Goal: Check status: Check status

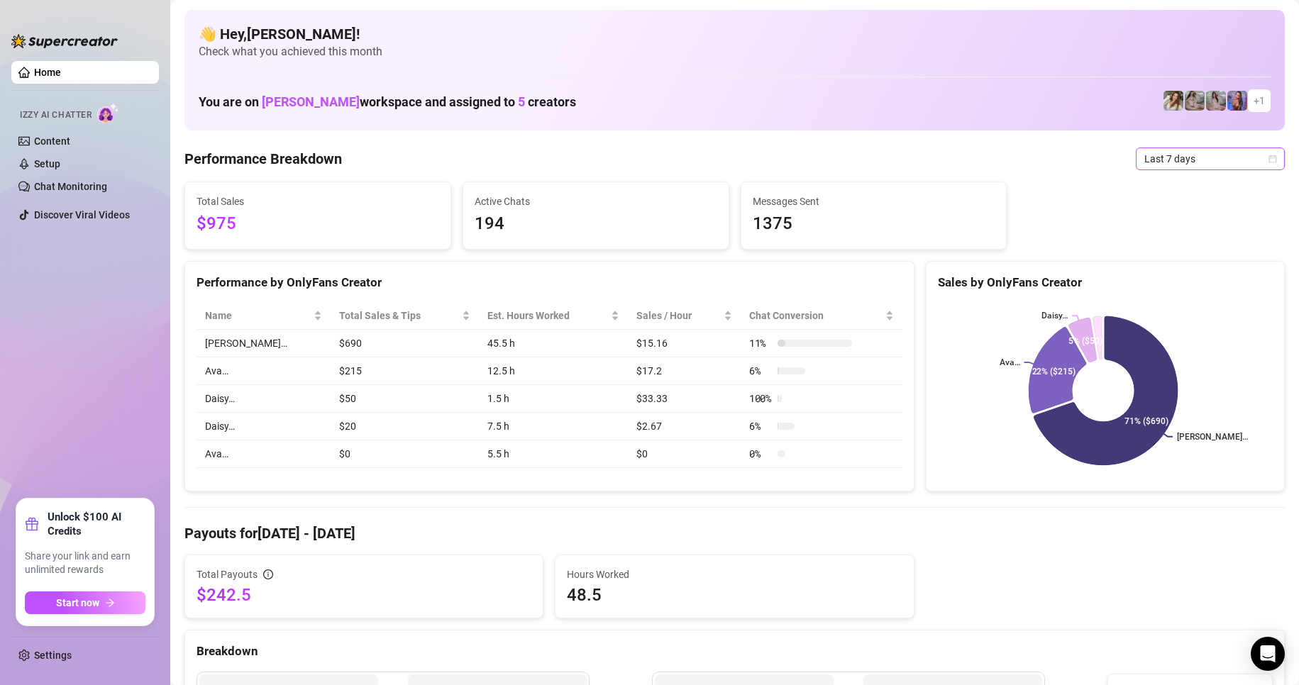
click at [1268, 155] on icon "calendar" at bounding box center [1272, 159] width 9 height 9
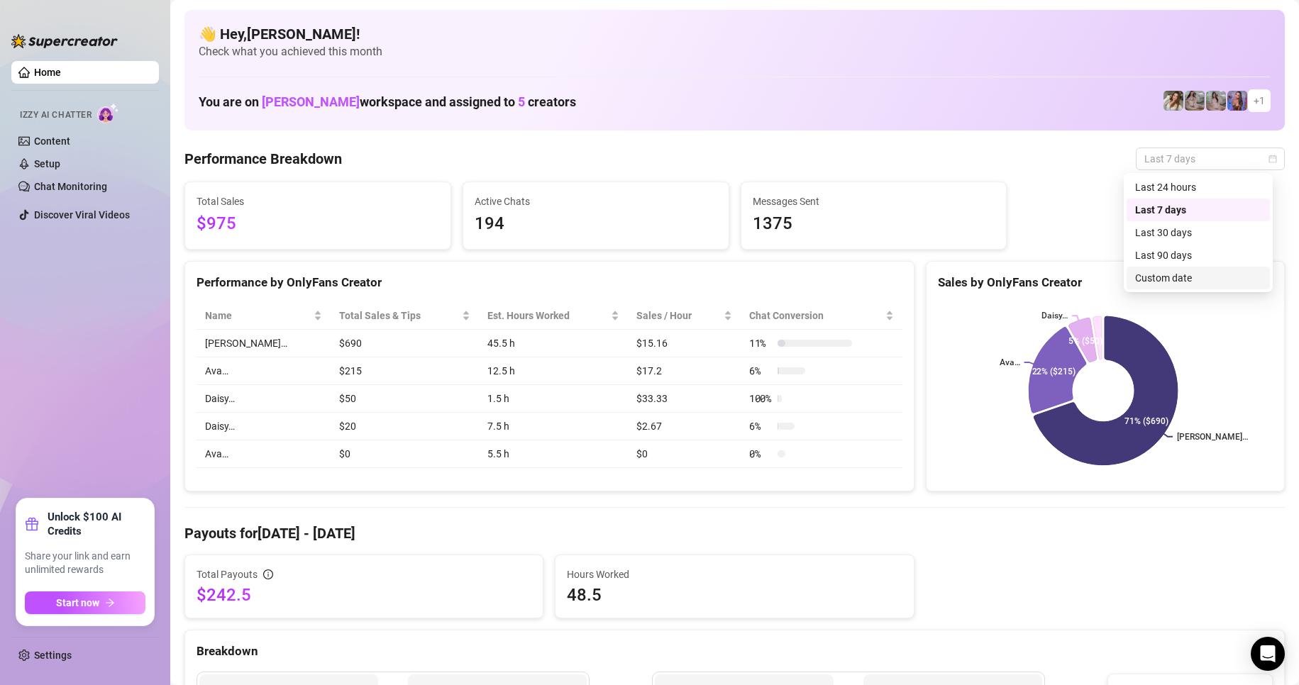
click at [1171, 271] on div "Custom date" at bounding box center [1198, 278] width 126 height 16
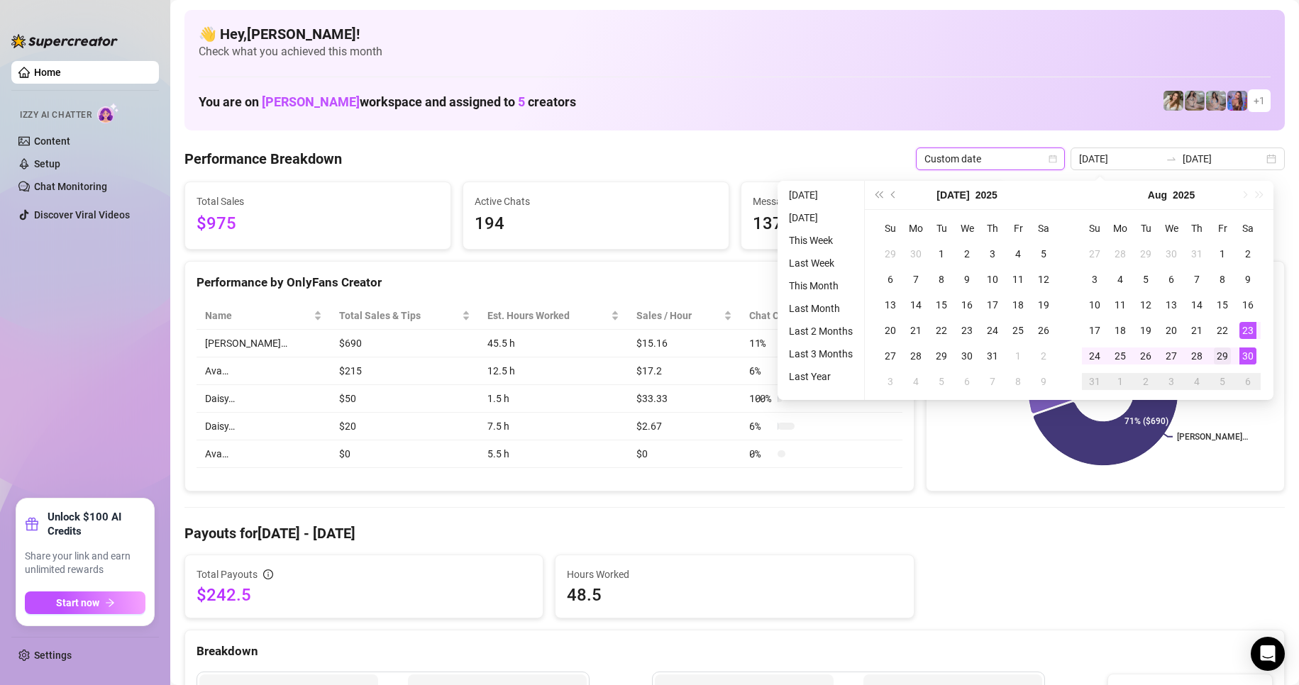
type input "[DATE]"
click at [1229, 353] on div "29" at bounding box center [1222, 356] width 17 height 17
click at [1228, 353] on div "29" at bounding box center [1222, 356] width 17 height 17
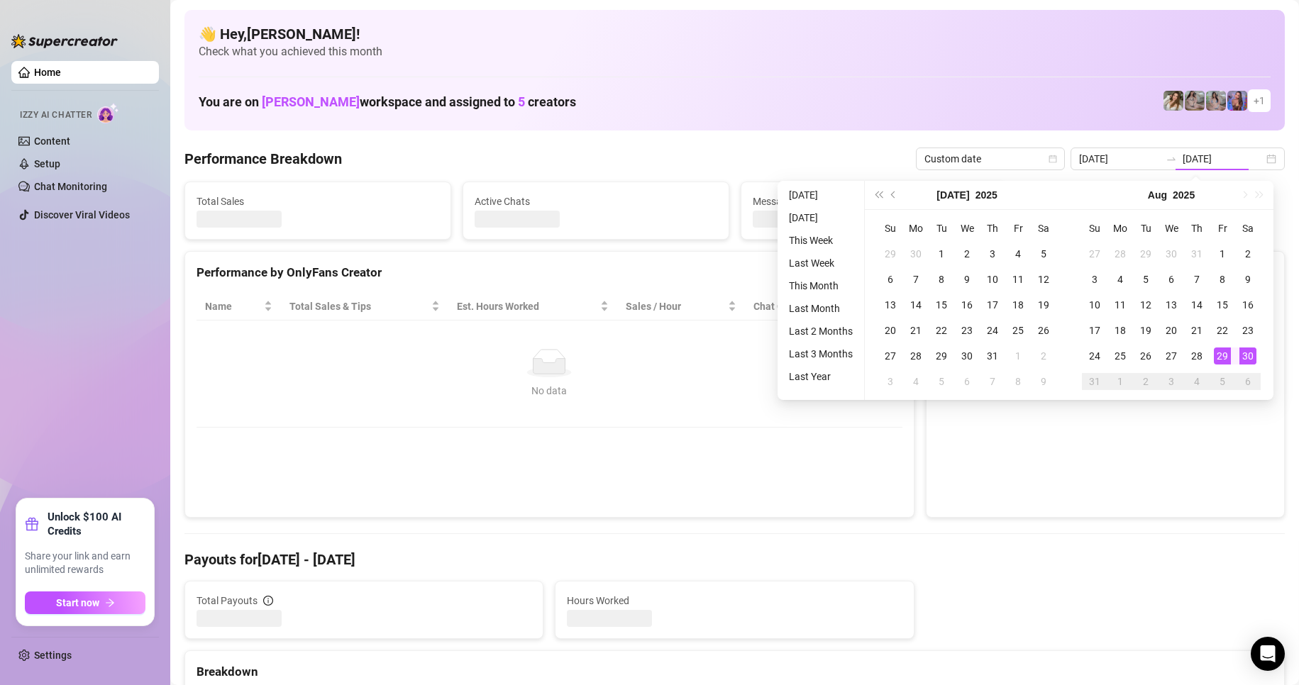
type input "[DATE]"
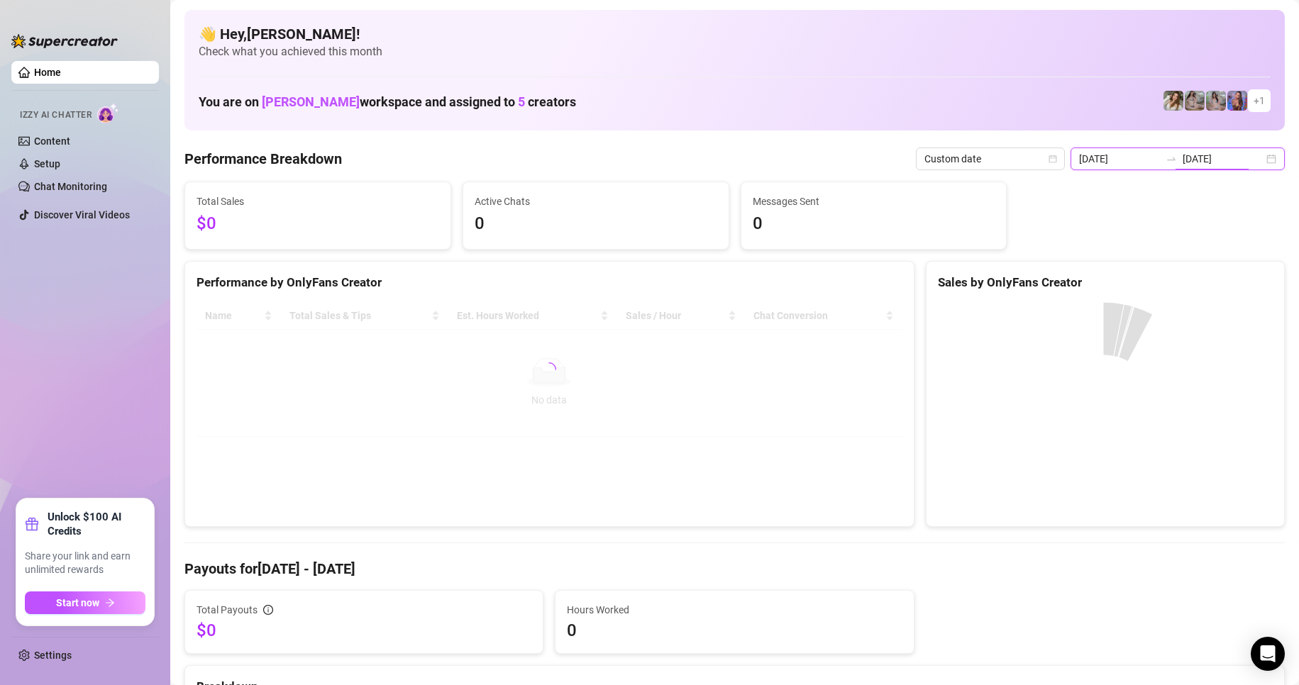
click at [1250, 159] on input "[DATE]" at bounding box center [1222, 159] width 81 height 16
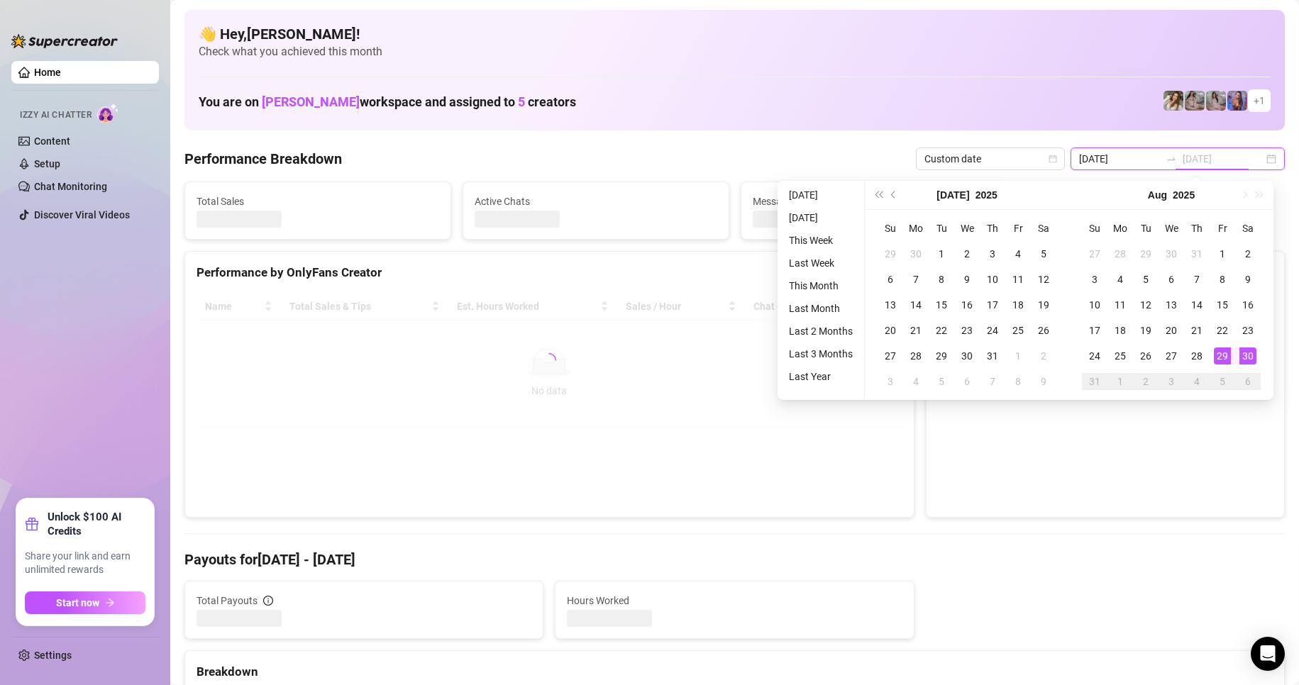
type input "[DATE]"
click at [1240, 350] on div "30" at bounding box center [1247, 356] width 17 height 17
type input "[DATE]"
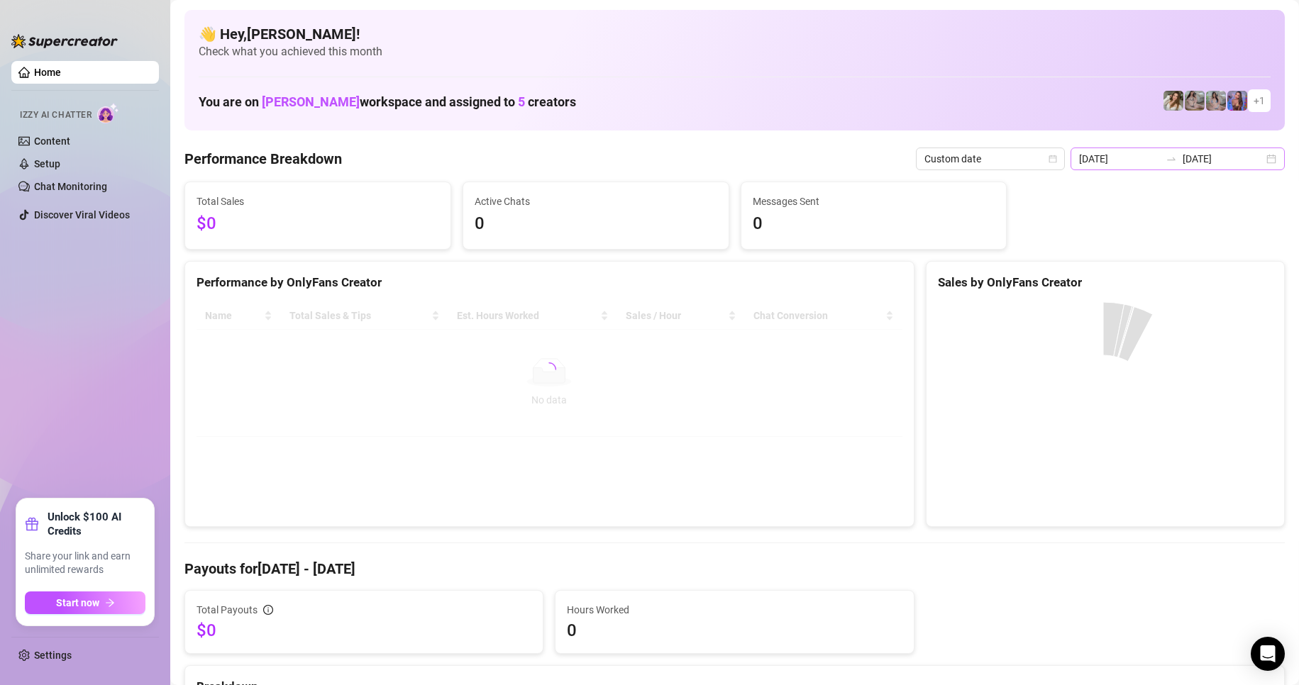
click at [1258, 158] on div "[DATE] [DATE]" at bounding box center [1177, 159] width 214 height 23
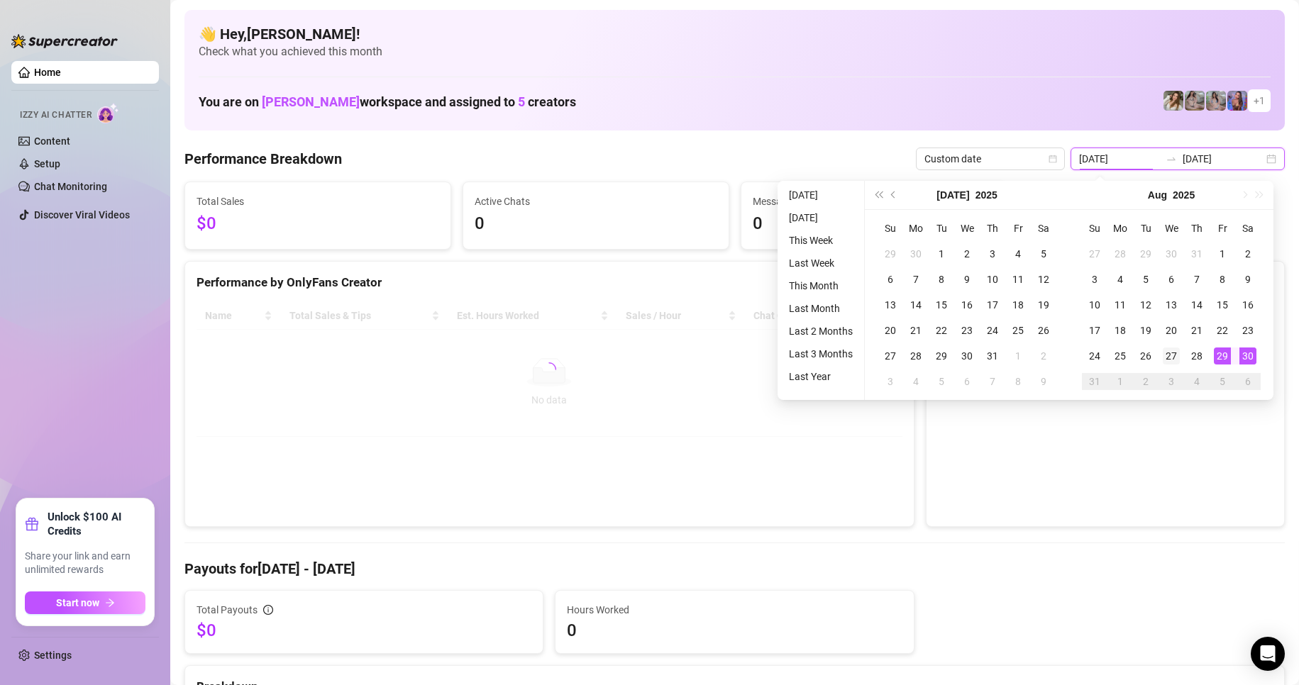
type input "[DATE]"
click at [1176, 354] on div "27" at bounding box center [1171, 356] width 17 height 17
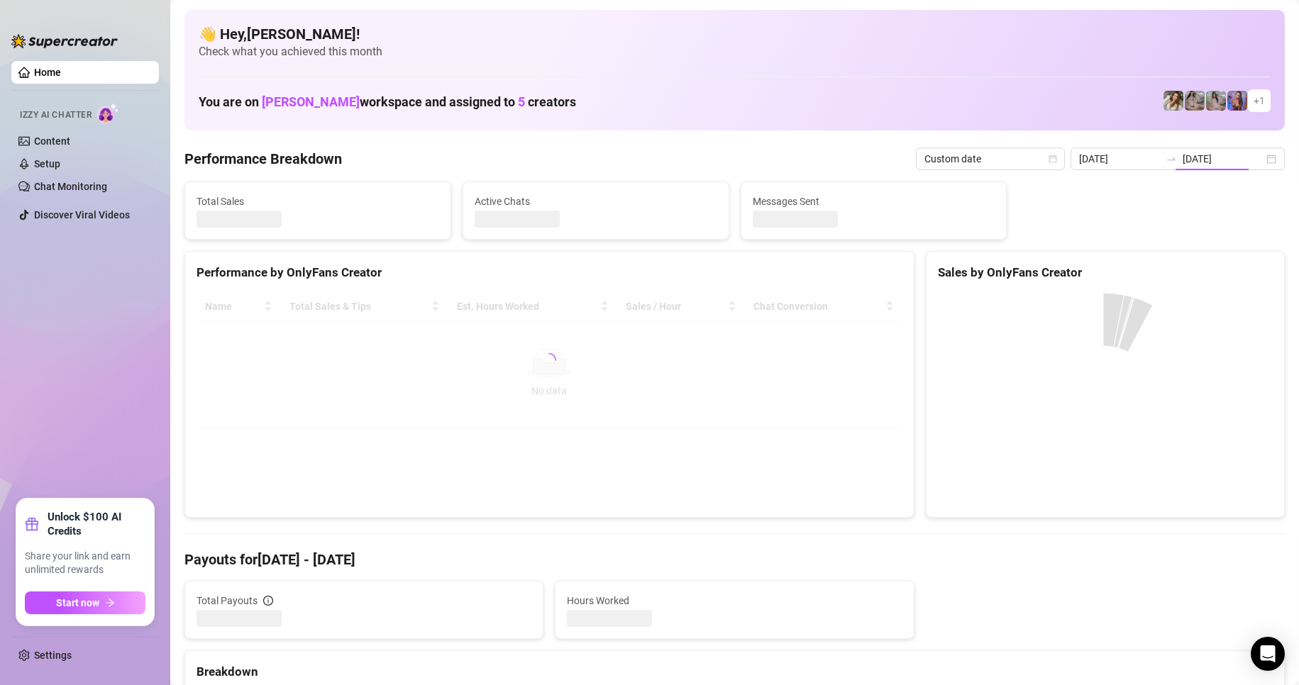
type input "[DATE]"
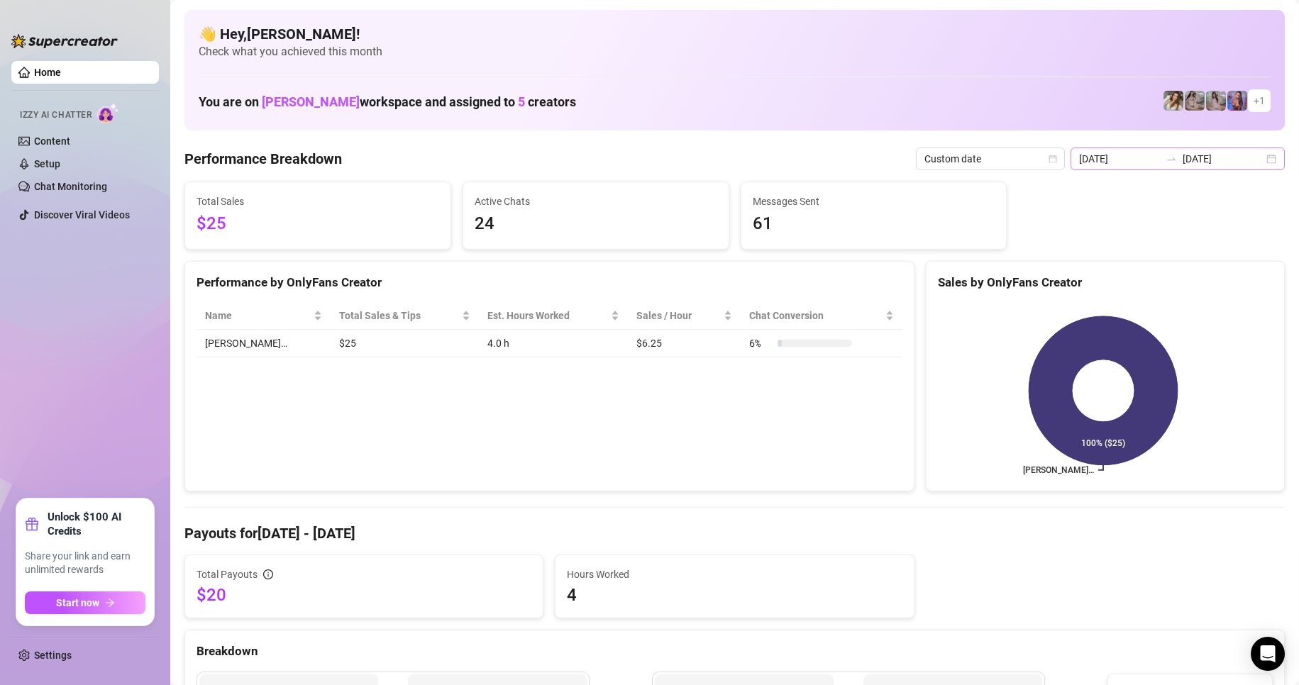
click at [1264, 155] on div "[DATE] [DATE]" at bounding box center [1177, 159] width 214 height 23
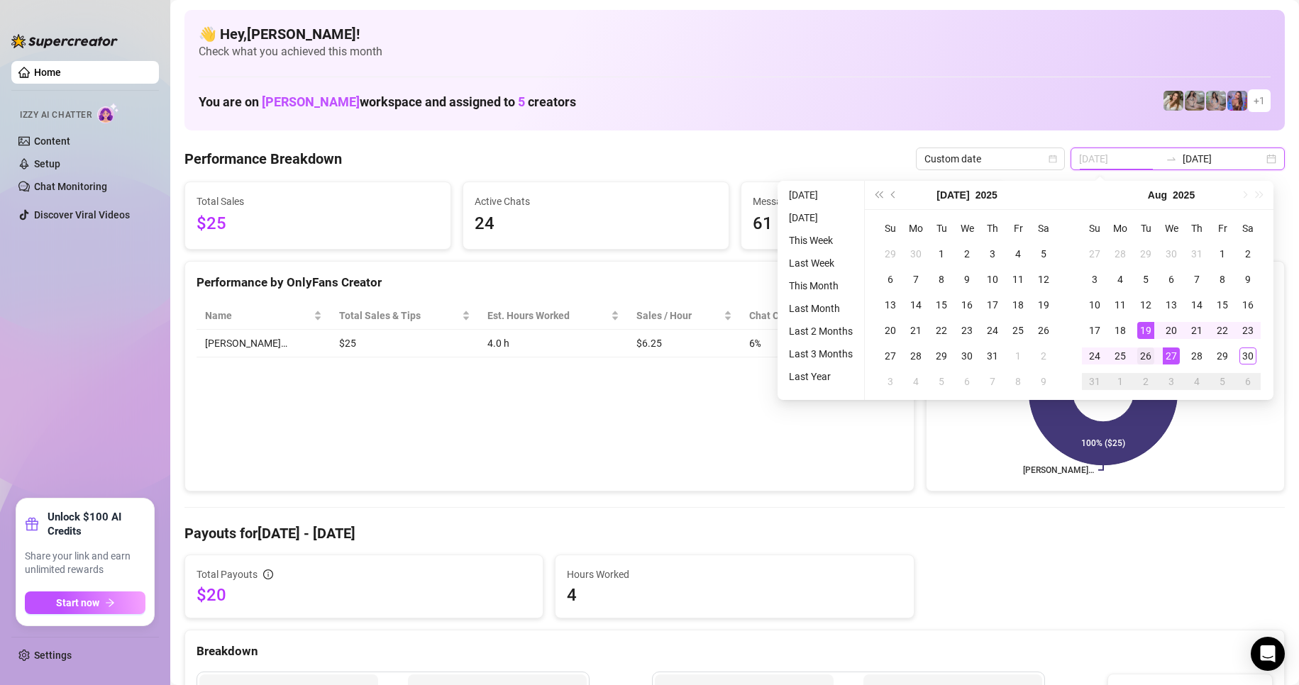
type input "[DATE]"
click at [1152, 357] on div "26" at bounding box center [1145, 356] width 17 height 17
click at [1153, 357] on div "26" at bounding box center [1145, 356] width 17 height 17
type input "[DATE]"
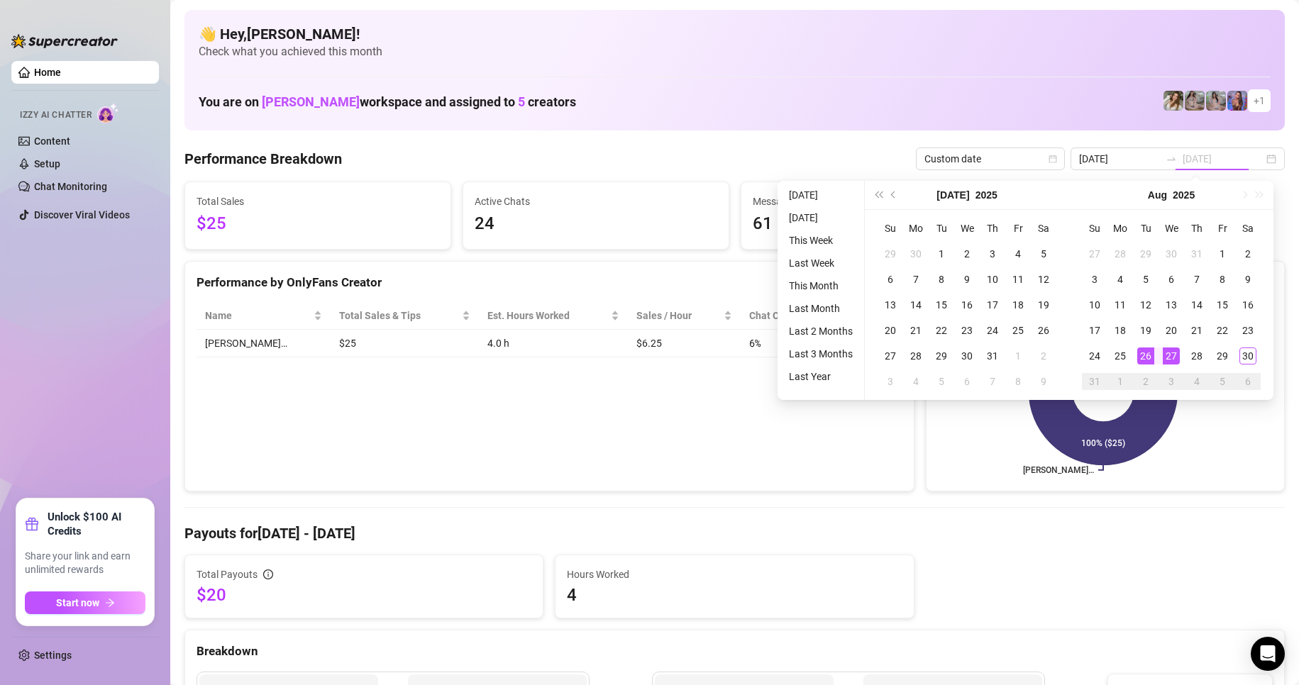
type input "[DATE]"
